Goal: Information Seeking & Learning: Learn about a topic

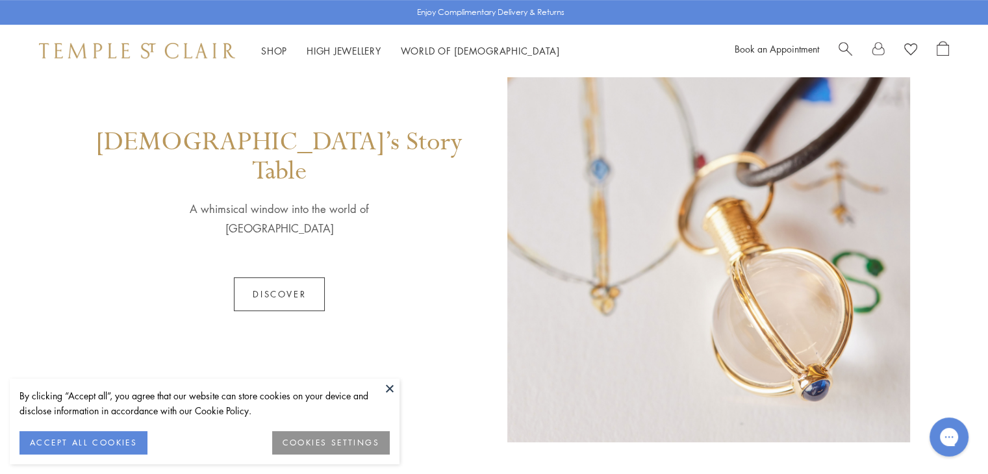
scroll to position [688, 0]
click at [274, 277] on link "Discover" at bounding box center [279, 294] width 91 height 34
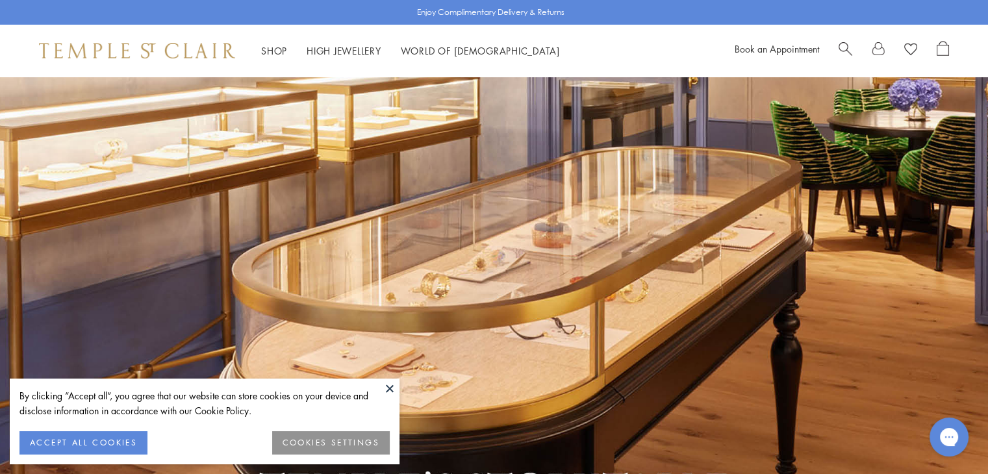
click at [387, 387] on button at bounding box center [389, 388] width 19 height 19
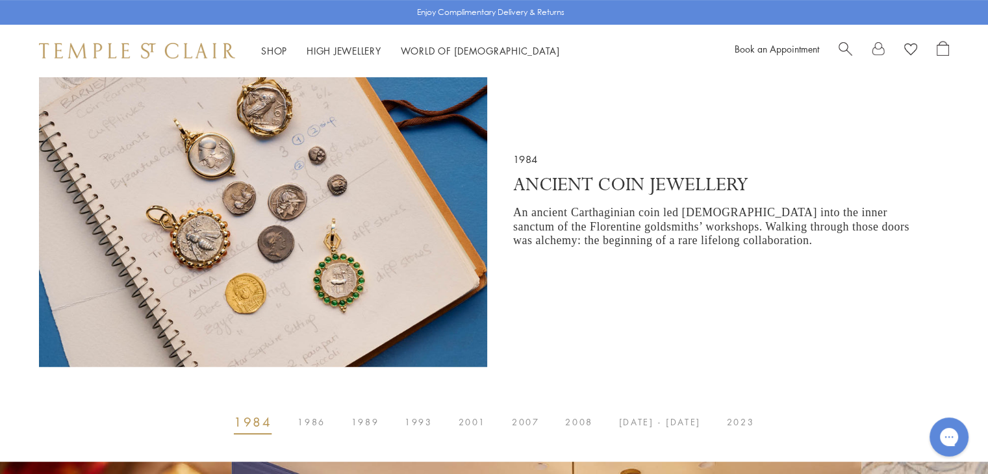
scroll to position [525, 0]
click at [324, 417] on button "1986" at bounding box center [311, 422] width 53 height 26
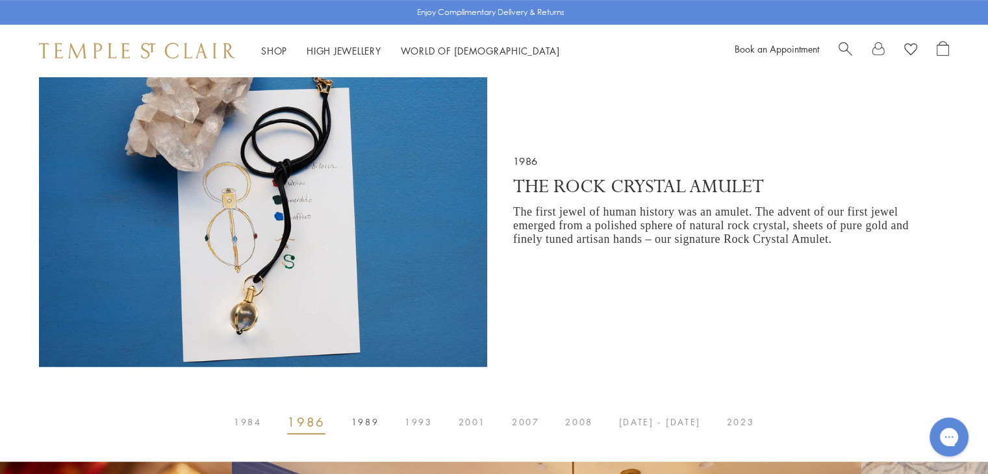
click at [370, 422] on span "1989" at bounding box center [365, 422] width 27 height 0
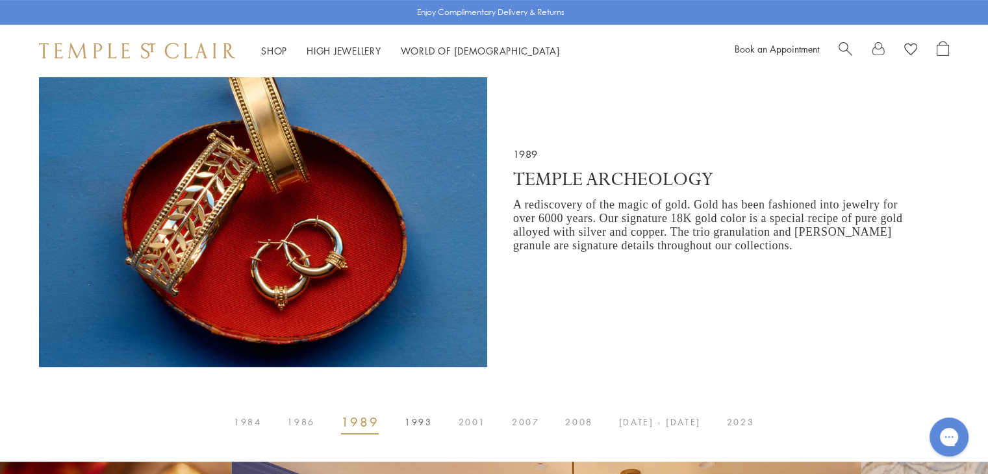
click at [426, 417] on button "1993" at bounding box center [418, 422] width 53 height 26
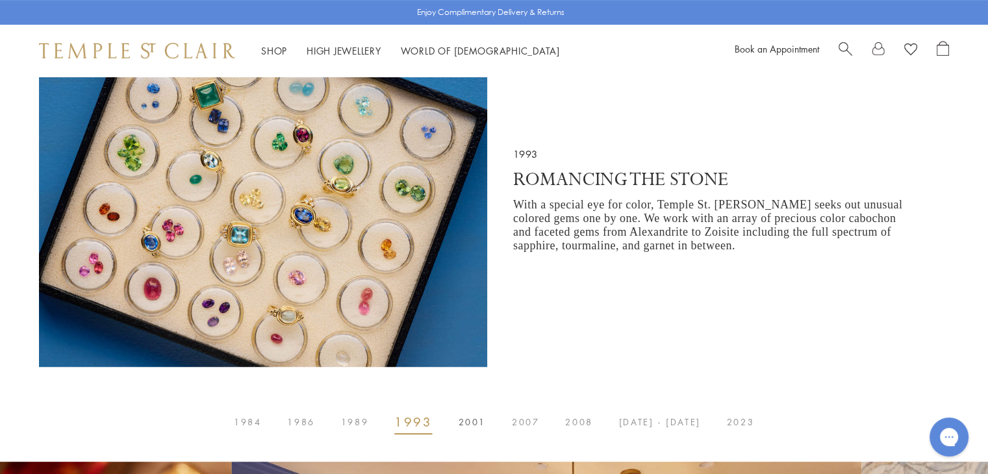
click at [473, 422] on span "2001" at bounding box center [472, 422] width 27 height 0
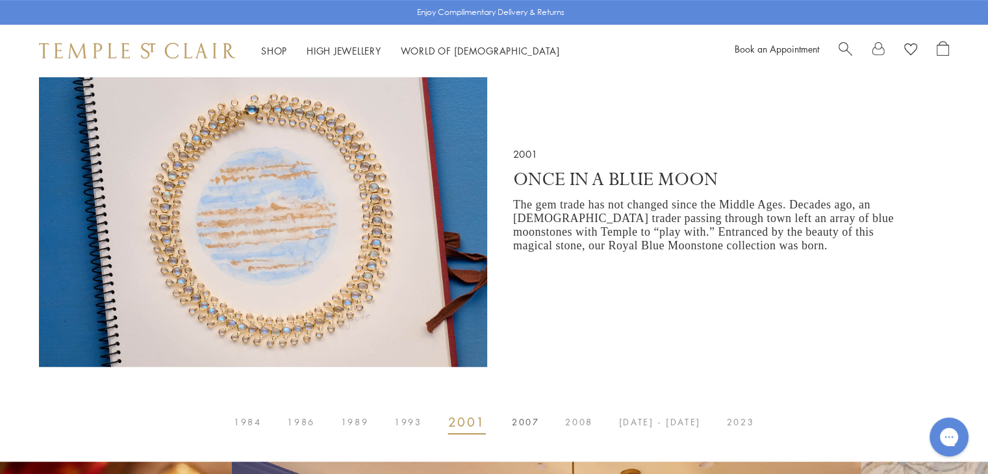
click at [522, 422] on span "2007" at bounding box center [525, 422] width 27 height 0
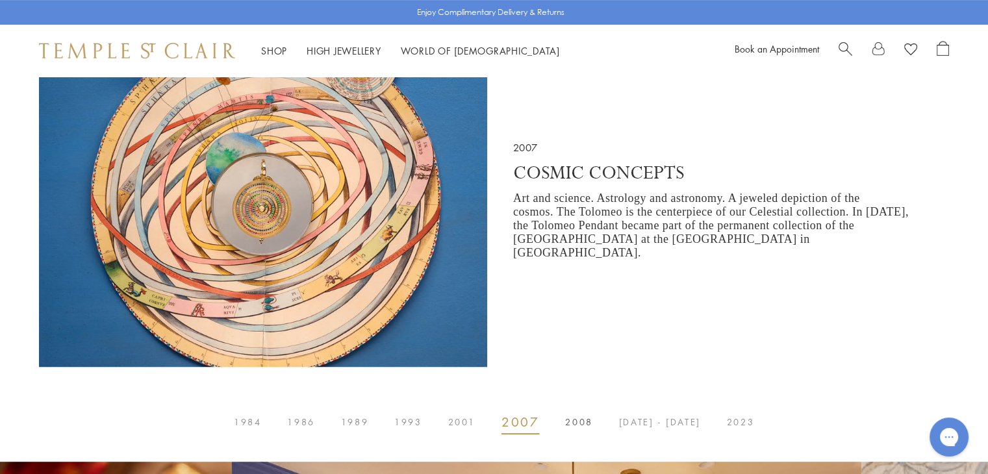
click at [591, 422] on span "2008" at bounding box center [578, 422] width 27 height 0
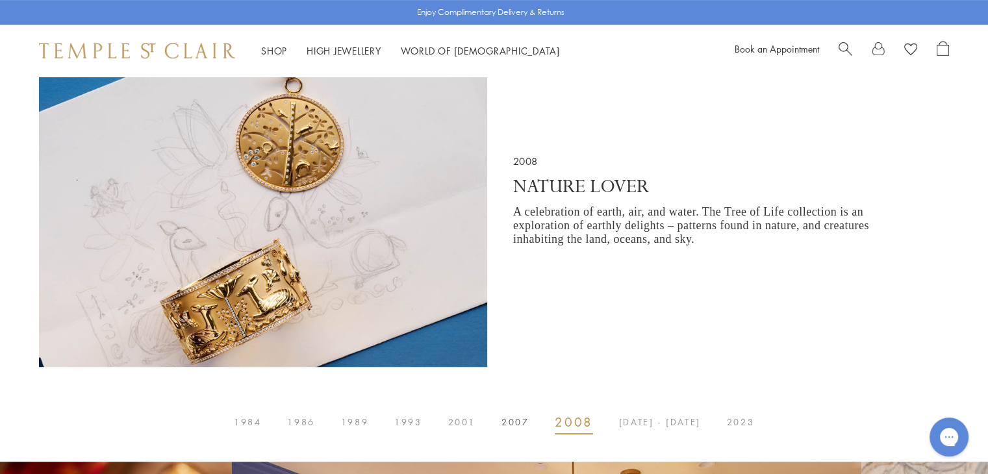
click at [522, 422] on span "2007" at bounding box center [515, 422] width 27 height 0
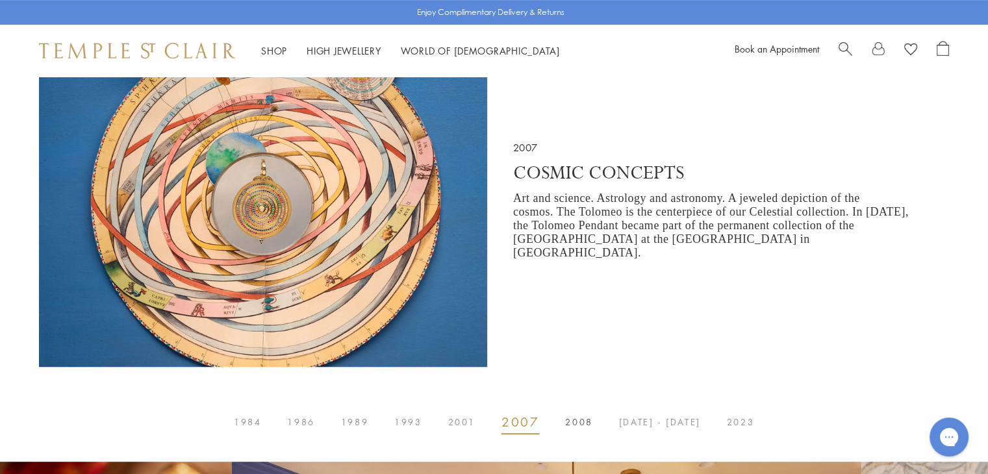
click at [580, 422] on span "2008" at bounding box center [578, 422] width 27 height 0
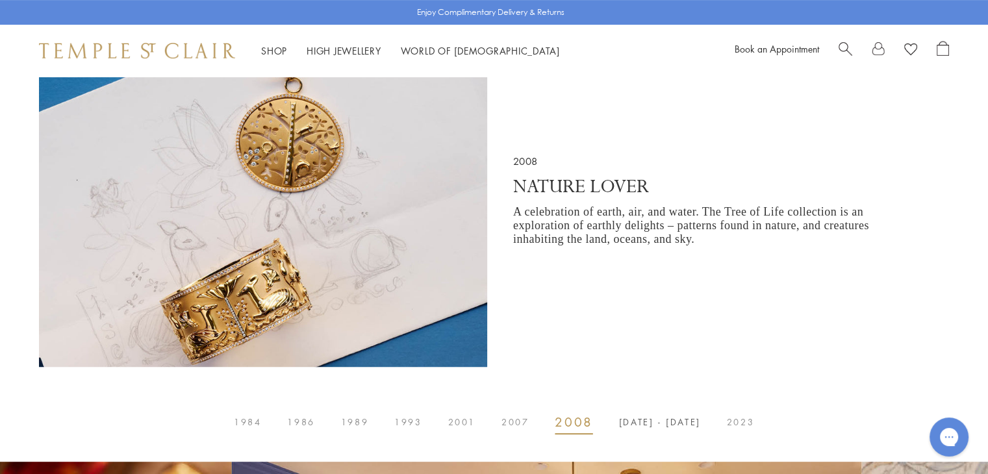
click at [665, 422] on span "[DATE] - [DATE]" at bounding box center [660, 422] width 82 height 0
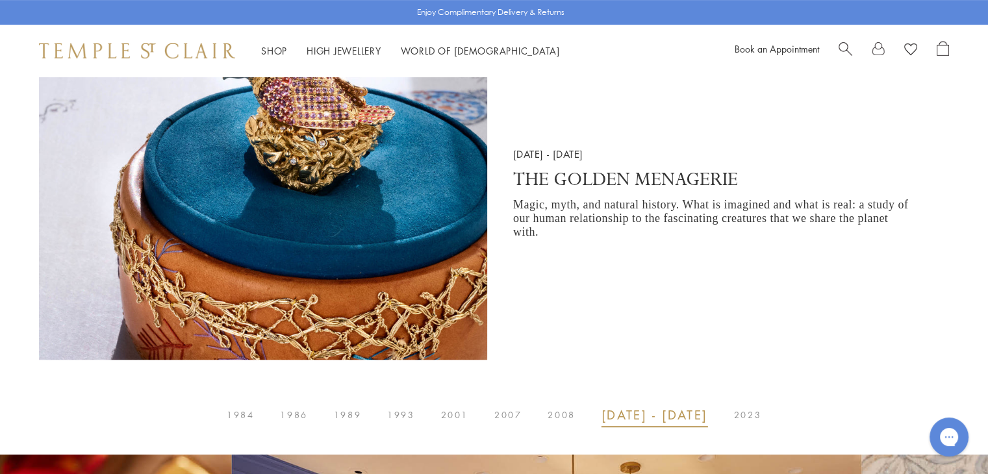
scroll to position [534, 0]
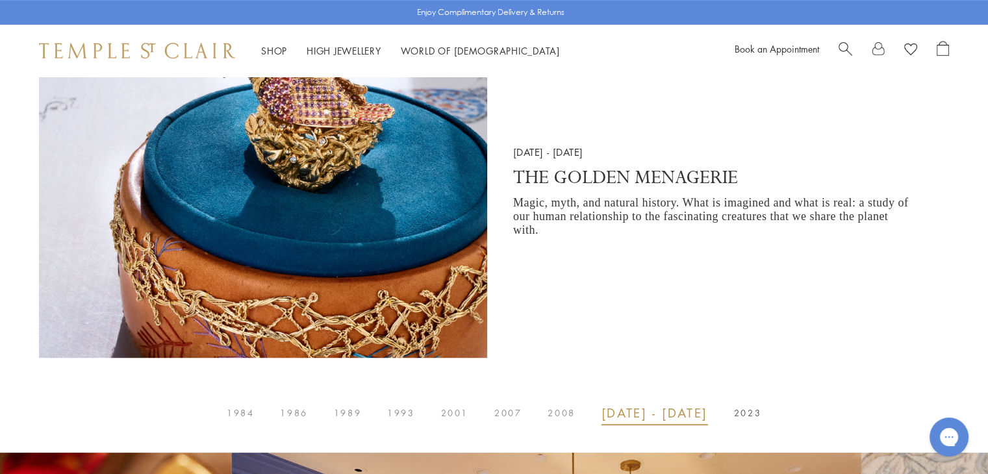
click at [734, 413] on span "2023" at bounding box center [747, 413] width 27 height 0
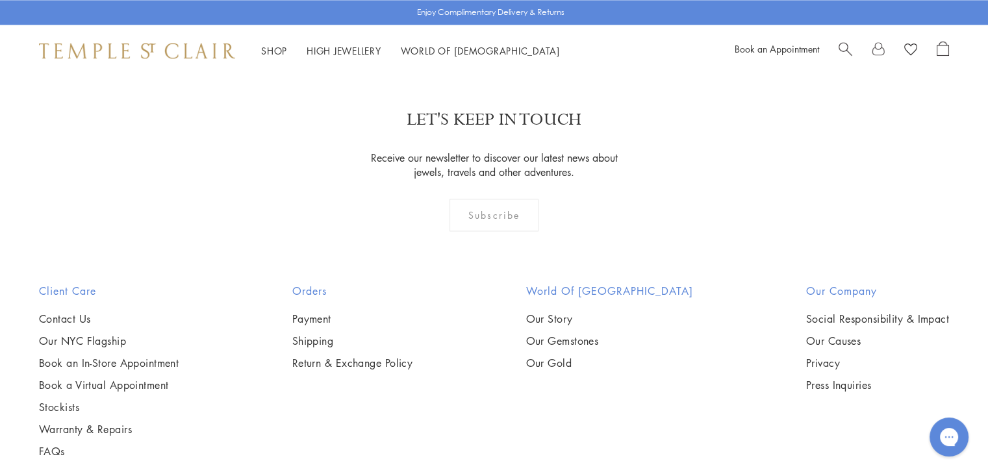
scroll to position [1962, 0]
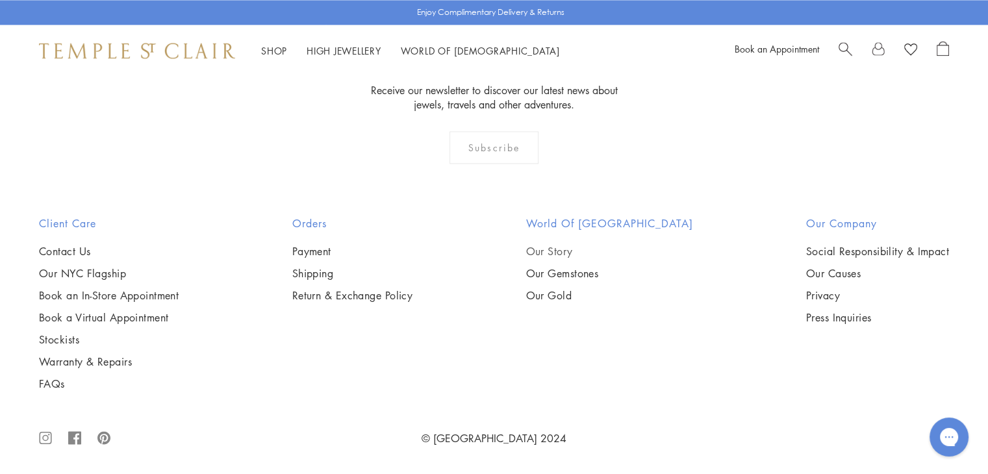
click at [565, 246] on link "Our Story" at bounding box center [609, 251] width 167 height 14
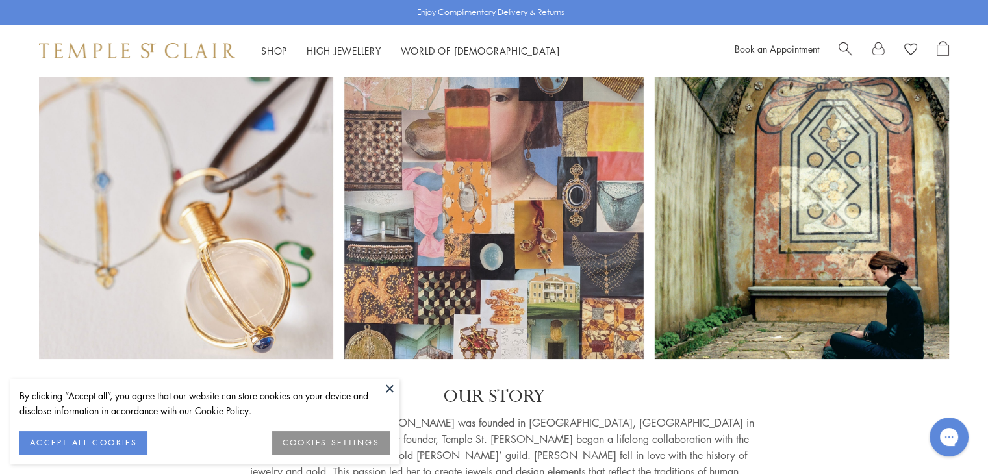
click at [393, 391] on button at bounding box center [389, 388] width 19 height 19
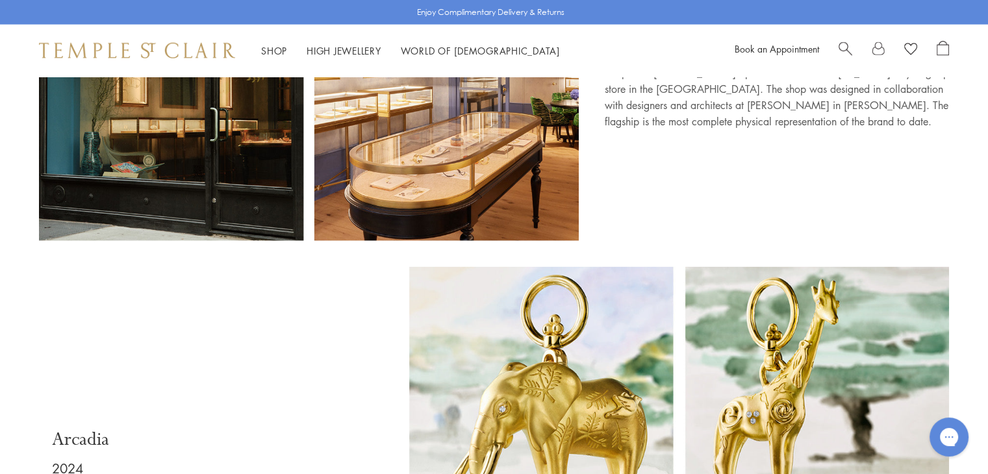
scroll to position [7904, 0]
